Goal: Navigation & Orientation: Find specific page/section

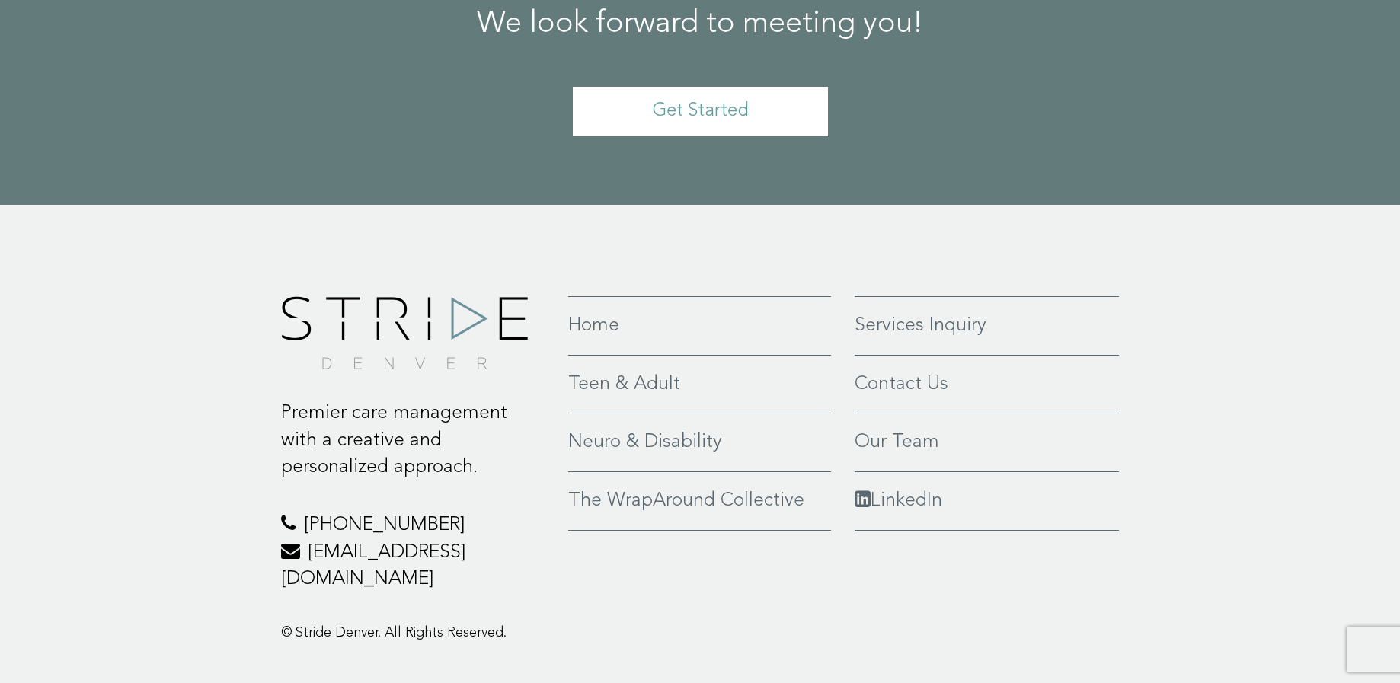
scroll to position [3649, 0]
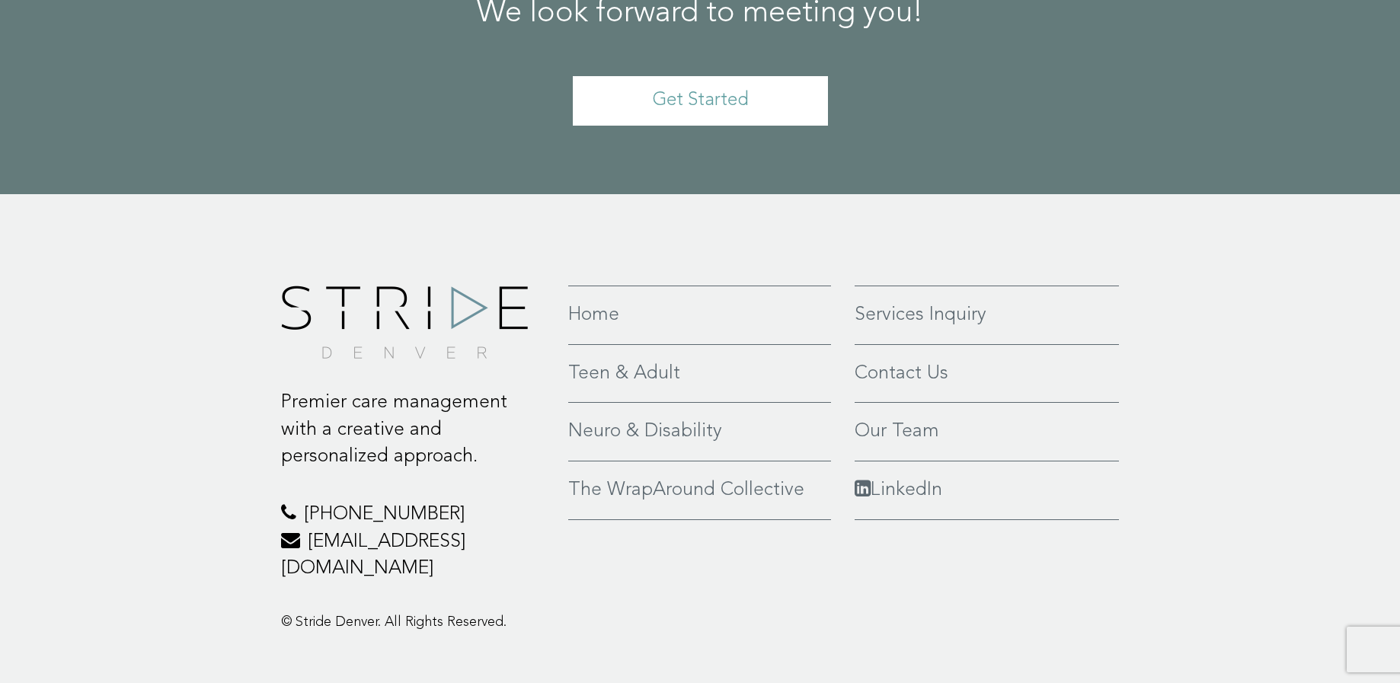
click at [87, 362] on div "Premier care management with a creative and personalized approach. 970-425-6170…" at bounding box center [700, 463] width 1400 height 538
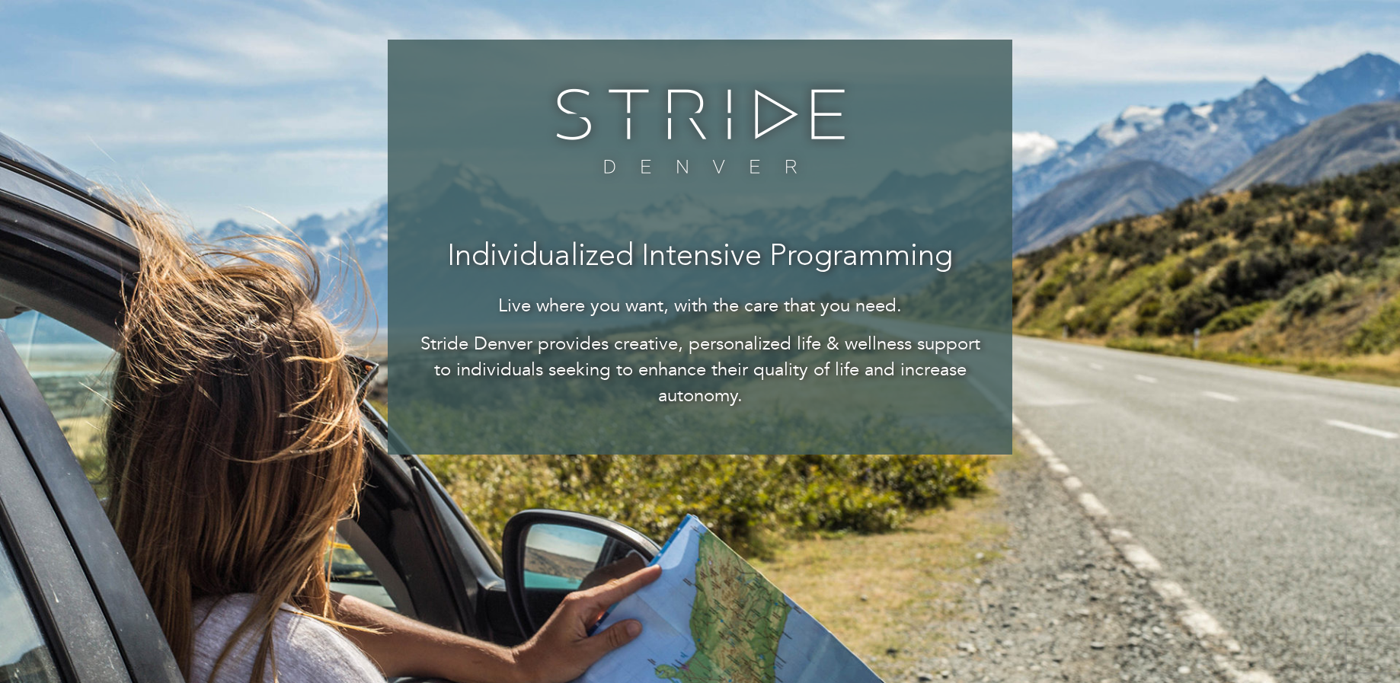
scroll to position [0, 0]
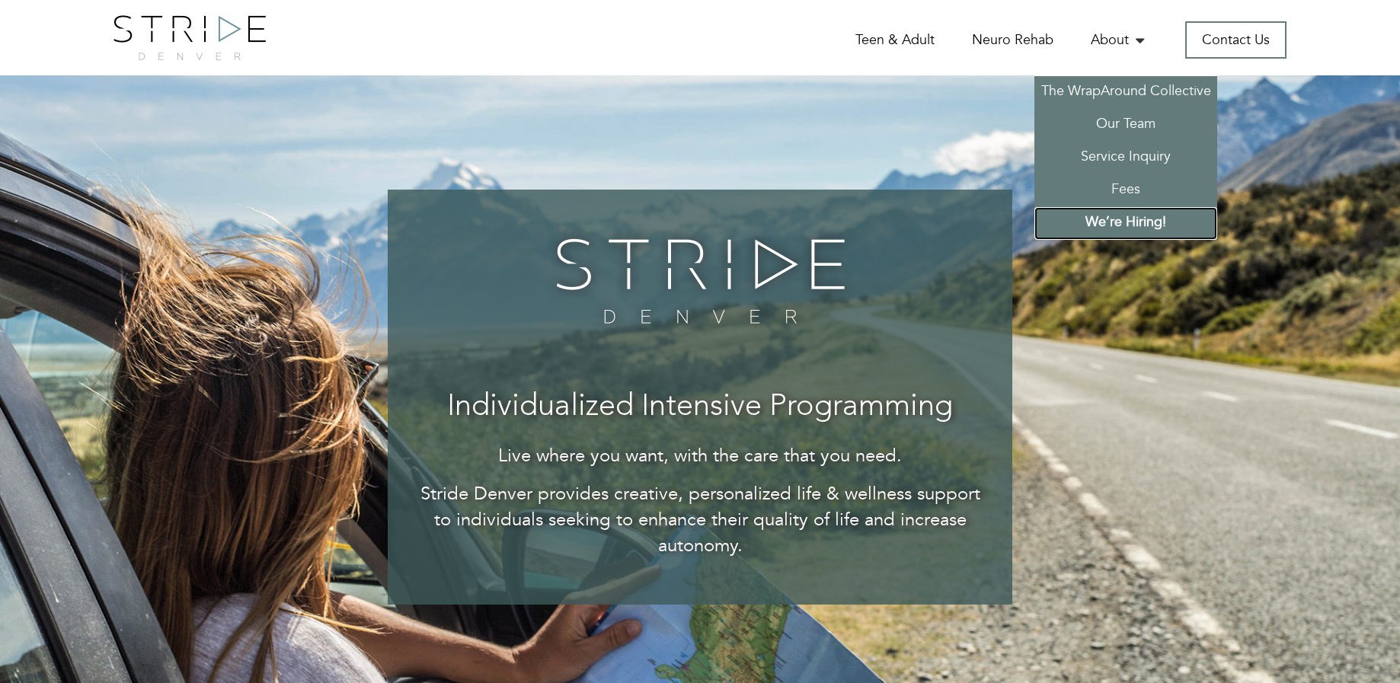
click at [1127, 228] on link "We’re Hiring!" at bounding box center [1125, 223] width 183 height 33
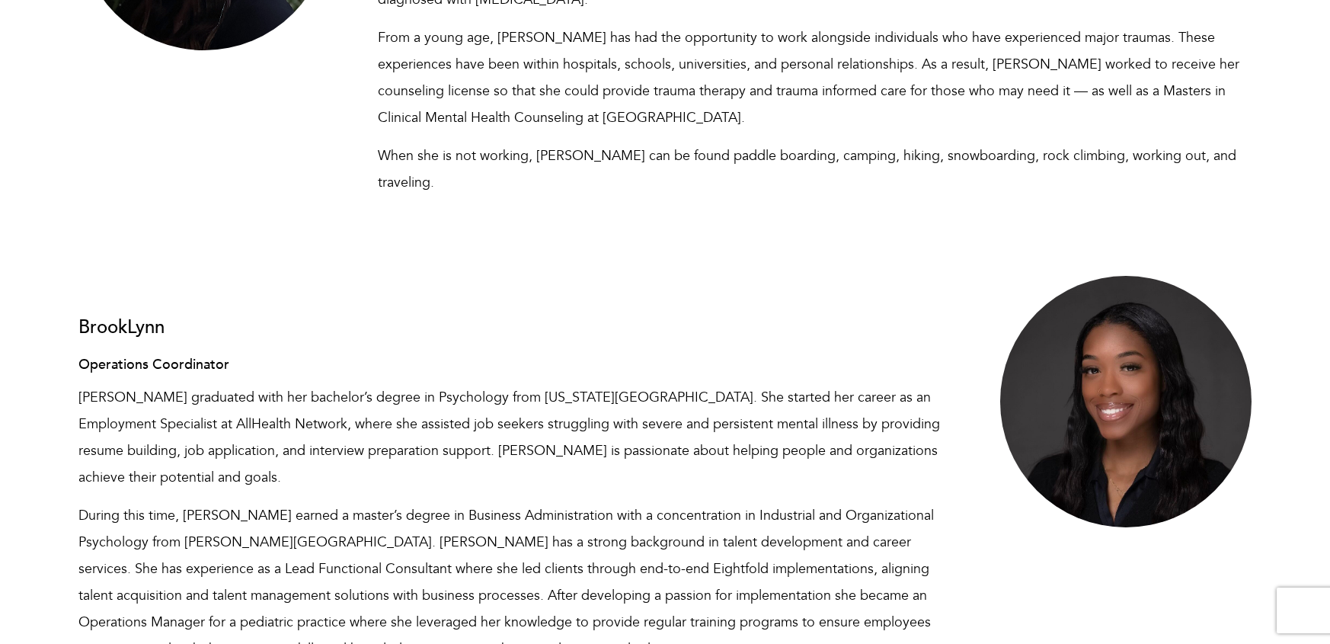
scroll to position [7467, 0]
click at [583, 383] on p "[PERSON_NAME] graduated with her bachelor’s degree in Psychology from [US_STATE…" at bounding box center [515, 436] width 874 height 107
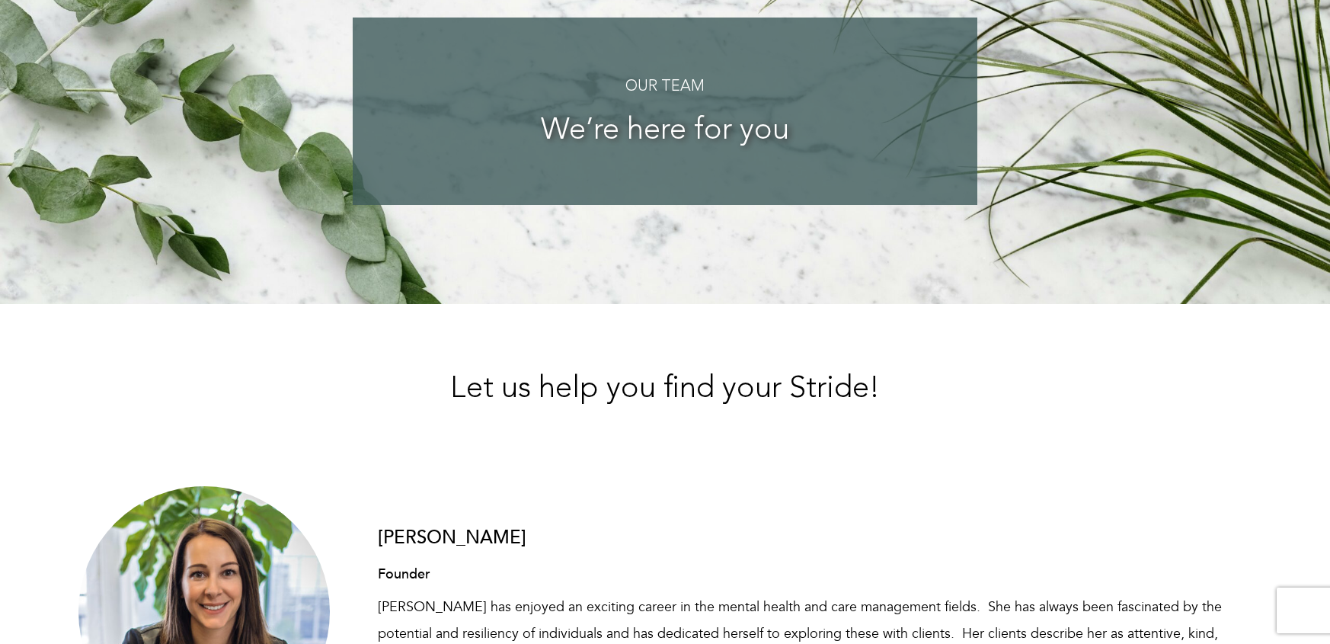
scroll to position [0, 0]
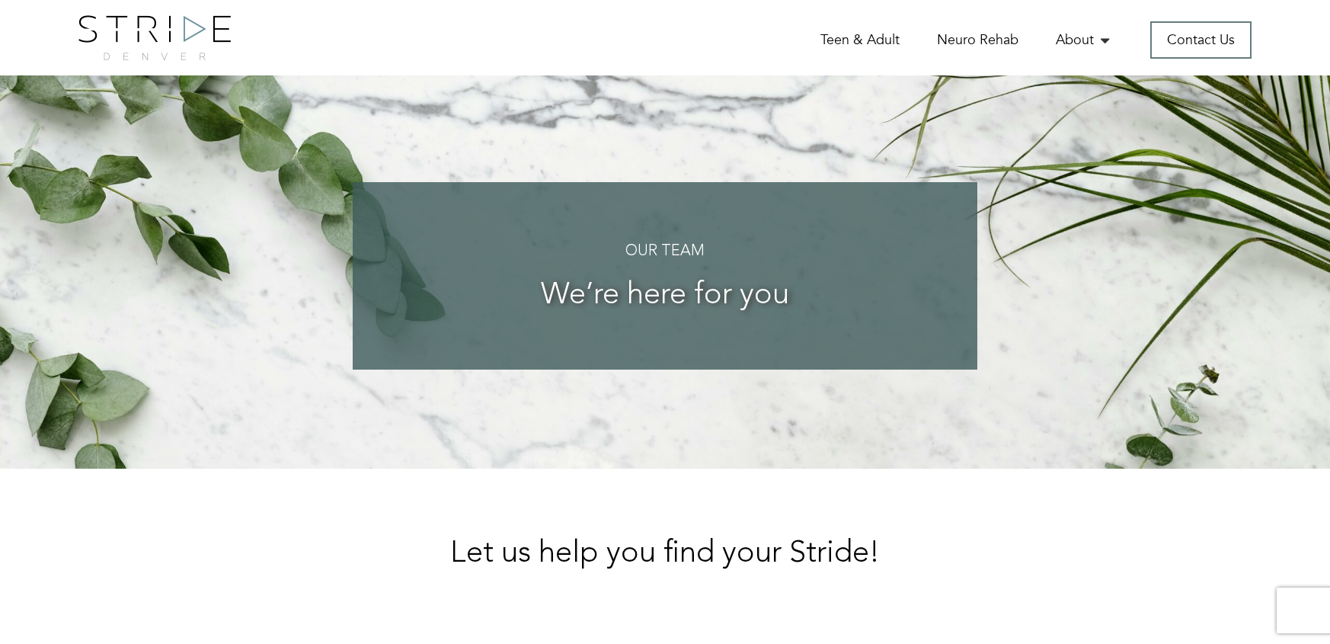
click at [136, 334] on div "Our Team We’re here for you" at bounding box center [665, 271] width 1196 height 393
